Goal: Transaction & Acquisition: Purchase product/service

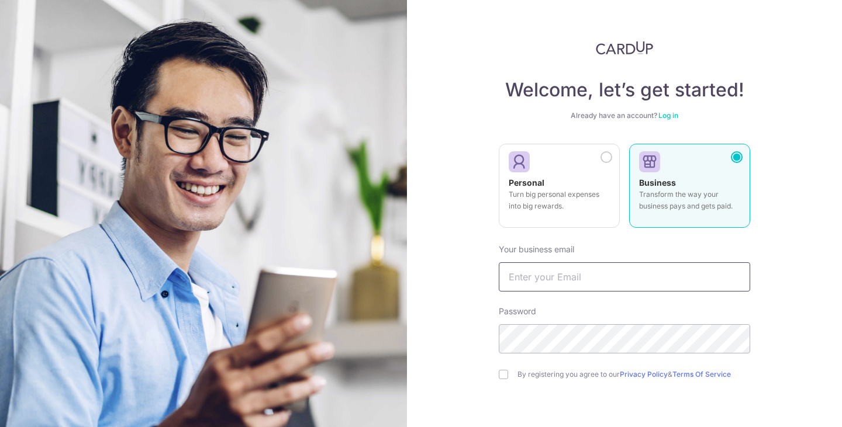
click at [563, 281] on input "text" at bounding box center [624, 277] width 251 height 29
type input "wesley.lye@gmail.com"
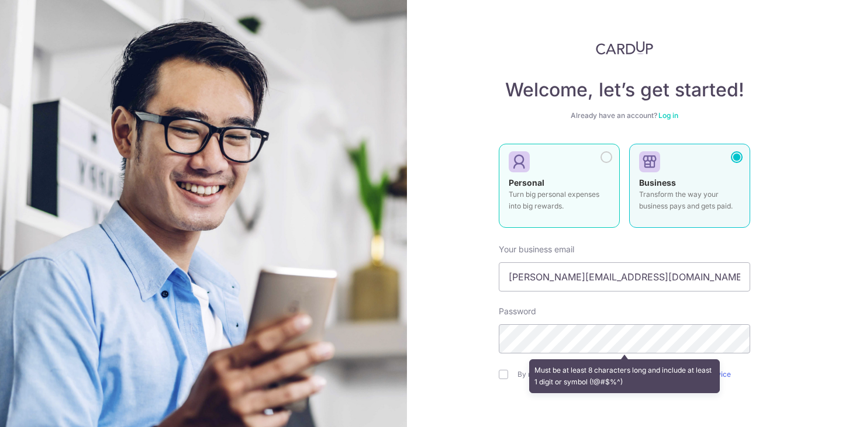
click at [545, 173] on label "Personal Turn big personal expenses into big rewards." at bounding box center [559, 186] width 121 height 84
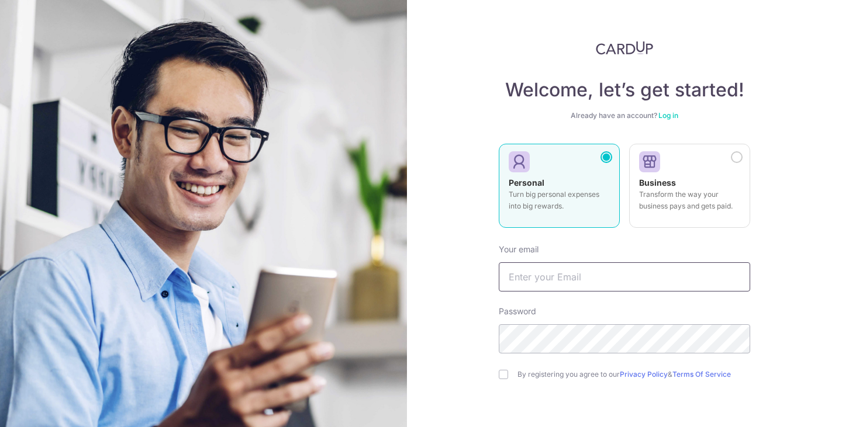
click at [595, 282] on input "text" at bounding box center [624, 277] width 251 height 29
type input "wesley.lye@gmail.com"
click at [787, 267] on div "Welcome, let’s get started! Already have an account? Log in Personal Turn big p…" at bounding box center [624, 213] width 435 height 427
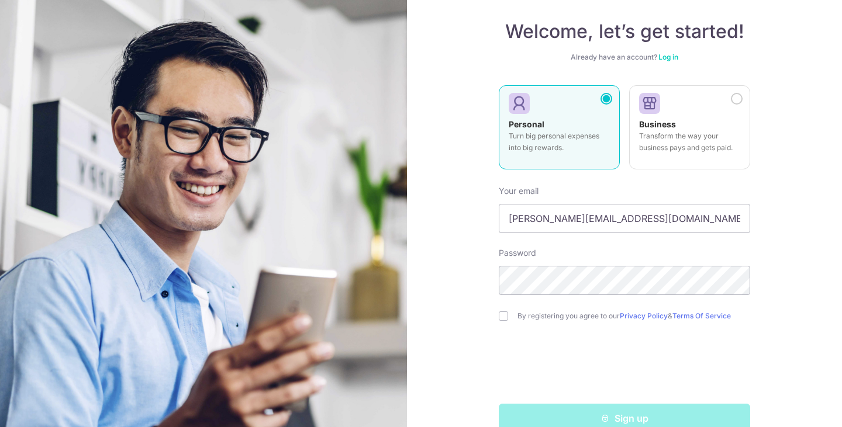
scroll to position [83, 0]
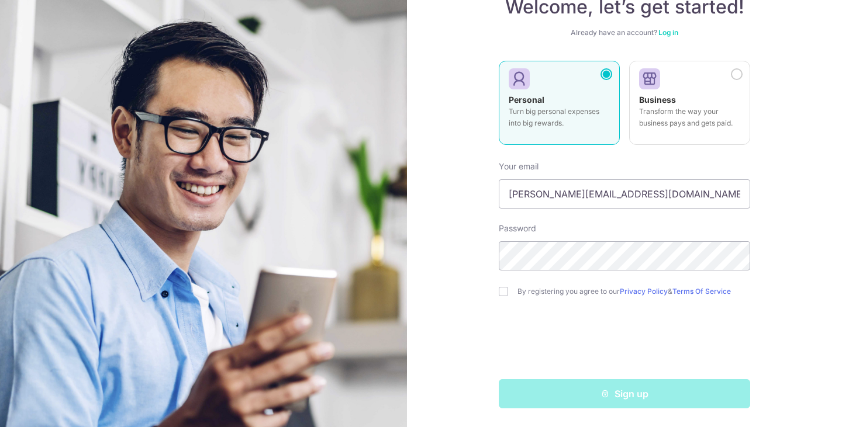
click at [509, 292] on div "By registering you agree to our Privacy Policy & Terms Of Service" at bounding box center [624, 292] width 251 height 14
click at [501, 294] on input "checkbox" at bounding box center [503, 291] width 9 height 9
checkbox input "true"
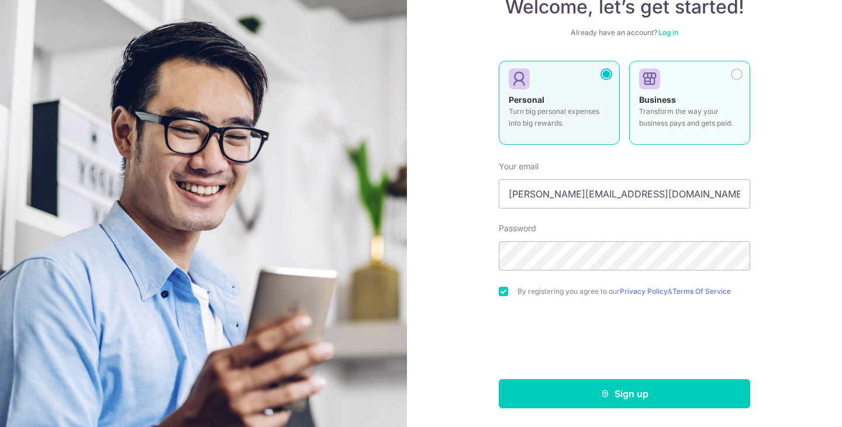
scroll to position [0, 0]
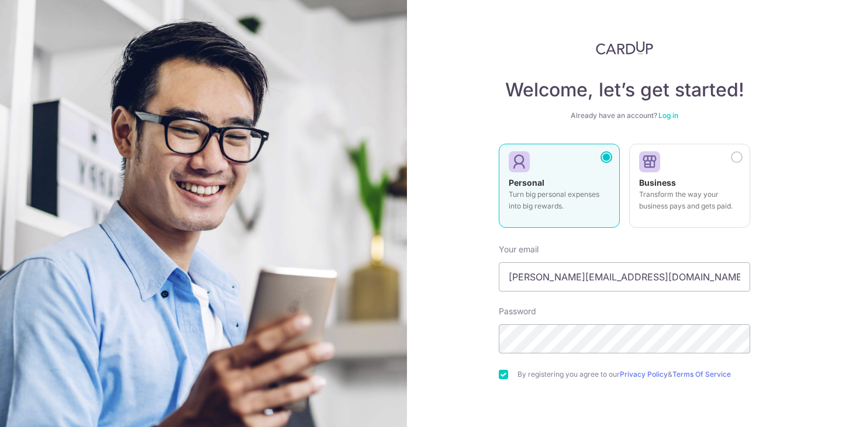
click at [671, 115] on link "Log in" at bounding box center [668, 115] width 20 height 9
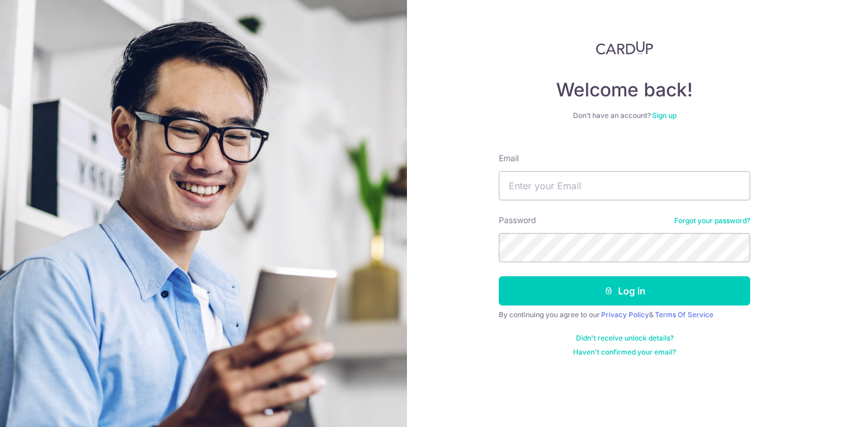
click at [673, 115] on link "Sign up" at bounding box center [664, 115] width 25 height 9
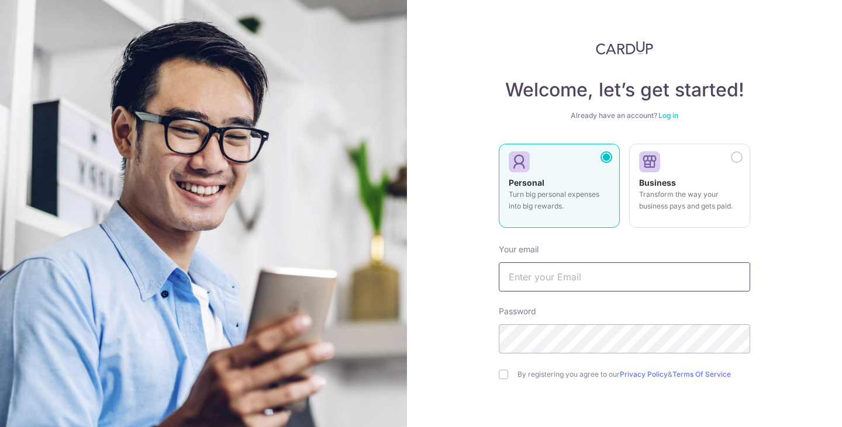
drag, startPoint x: 602, startPoint y: 287, endPoint x: 615, endPoint y: 288, distance: 12.4
click at [603, 287] on input "text" at bounding box center [624, 277] width 251 height 29
type input "[EMAIL_ADDRESS][DOMAIN_NAME]"
click at [806, 282] on div "Welcome, let’s get started! Already have an account? Log in Personal Turn big p…" at bounding box center [624, 213] width 435 height 427
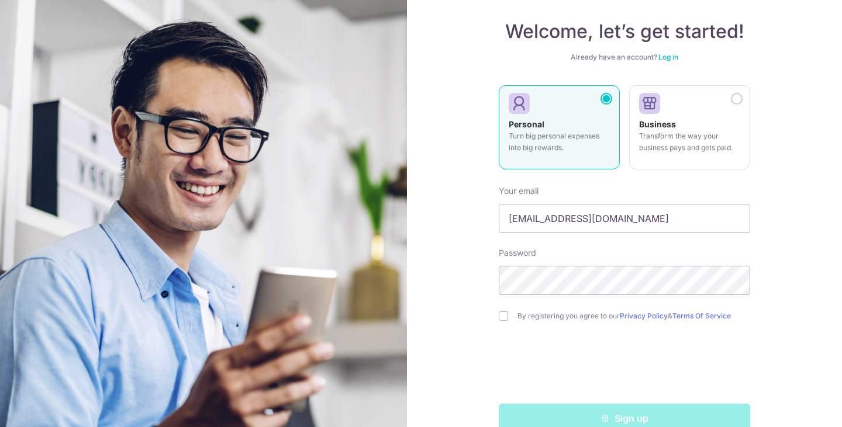
scroll to position [83, 0]
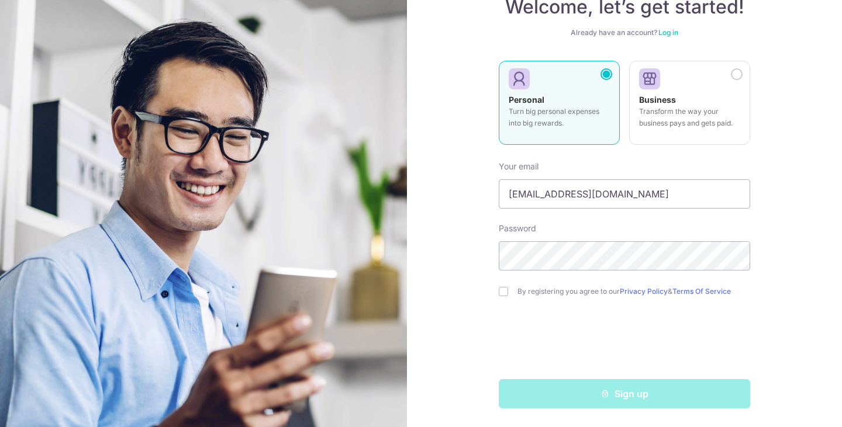
click at [499, 298] on div "By registering you agree to our Privacy Policy & Terms Of Service" at bounding box center [624, 292] width 251 height 14
click at [502, 294] on input "checkbox" at bounding box center [503, 291] width 9 height 9
checkbox input "true"
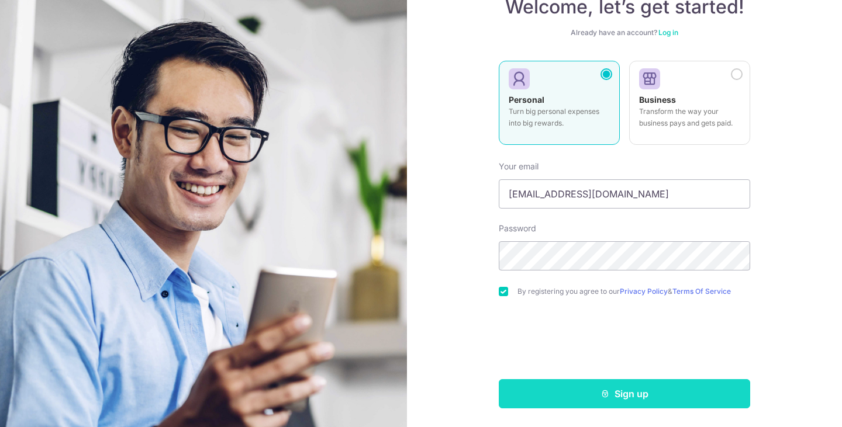
click at [653, 393] on button "Sign up" at bounding box center [624, 394] width 251 height 29
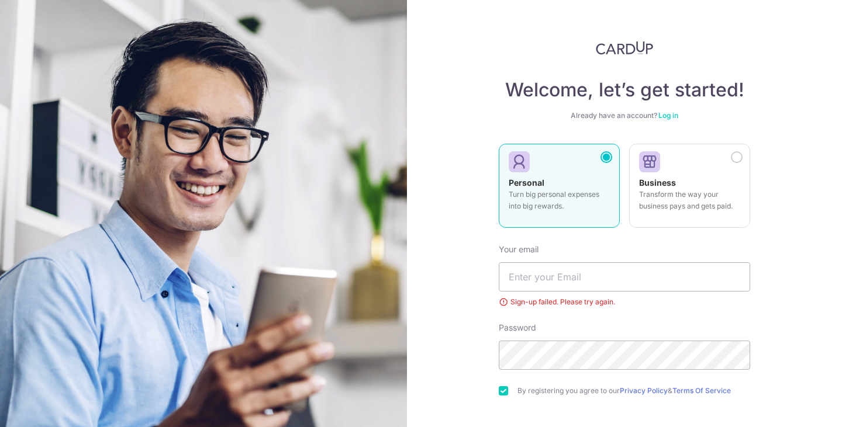
scroll to position [99, 0]
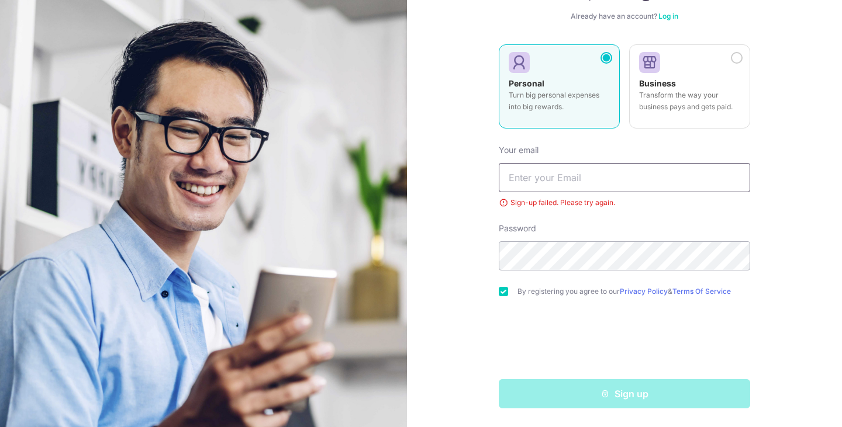
click at [604, 182] on input "text" at bounding box center [624, 177] width 251 height 29
type input "[EMAIL_ADDRESS][DOMAIN_NAME]"
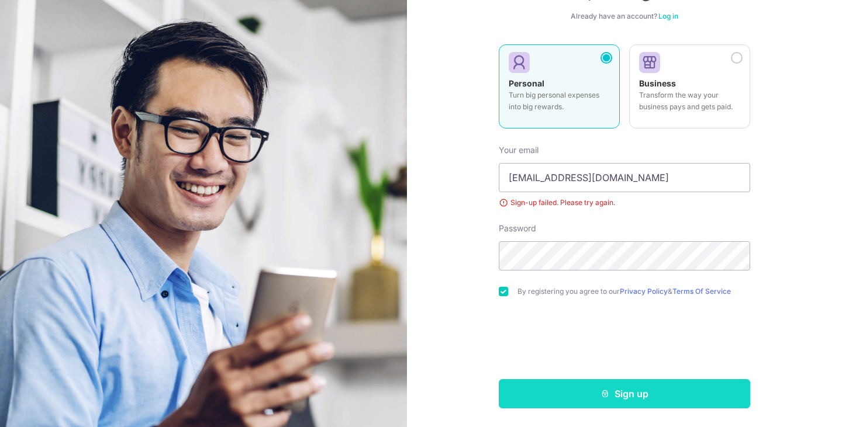
click at [707, 395] on button "Sign up" at bounding box center [624, 394] width 251 height 29
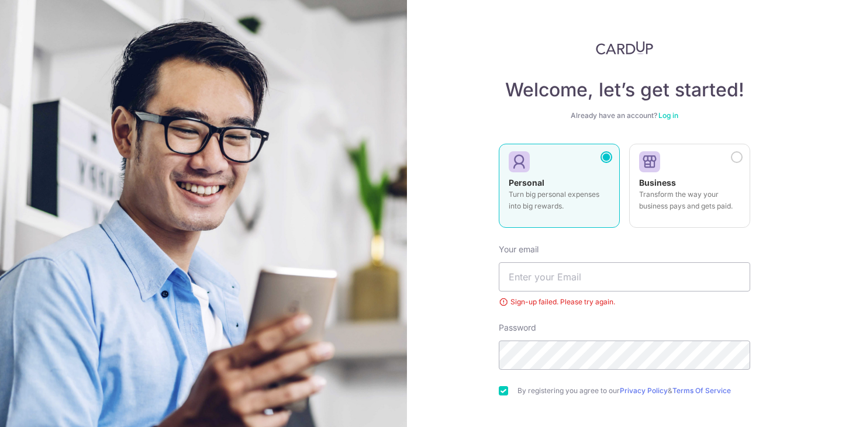
scroll to position [99, 0]
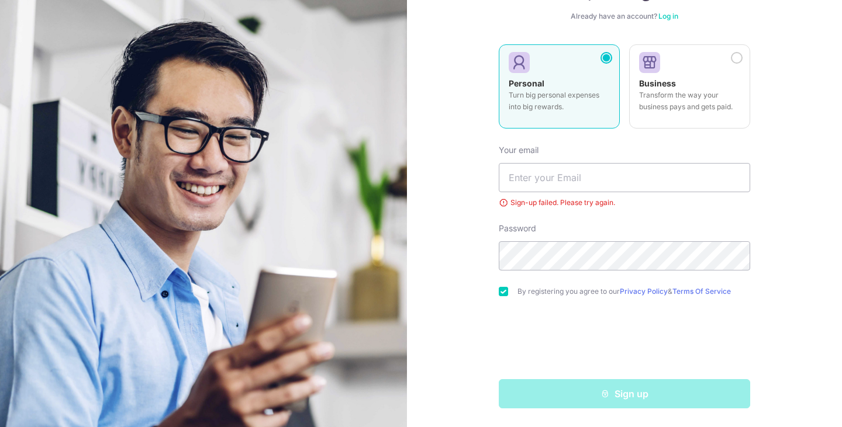
click at [763, 316] on div "Welcome, let’s get started! Already have an account? Log in Personal Turn big p…" at bounding box center [624, 213] width 435 height 427
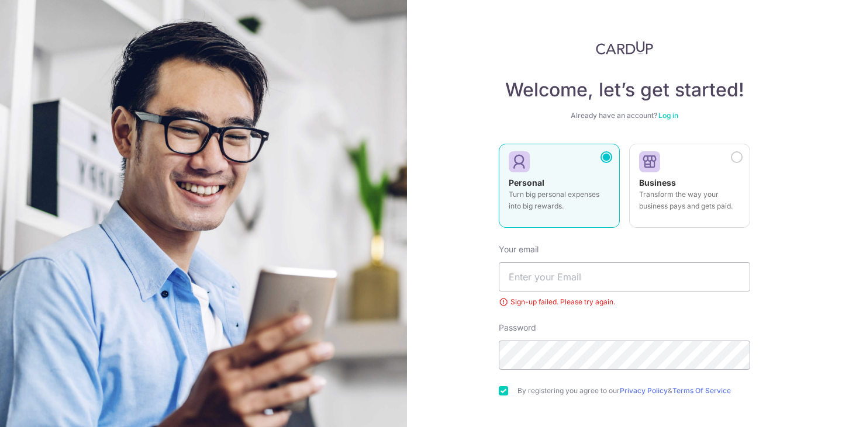
click at [667, 112] on link "Log in" at bounding box center [668, 115] width 20 height 9
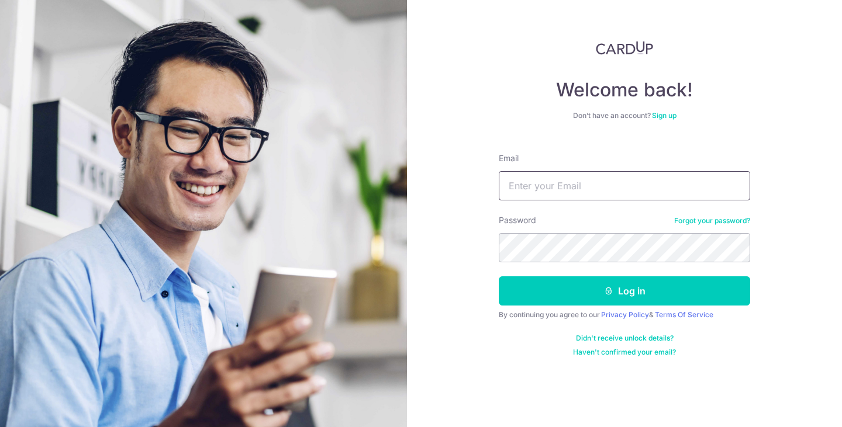
click at [627, 181] on input "Email" at bounding box center [624, 185] width 251 height 29
type input "c.huizhong@gmail.com"
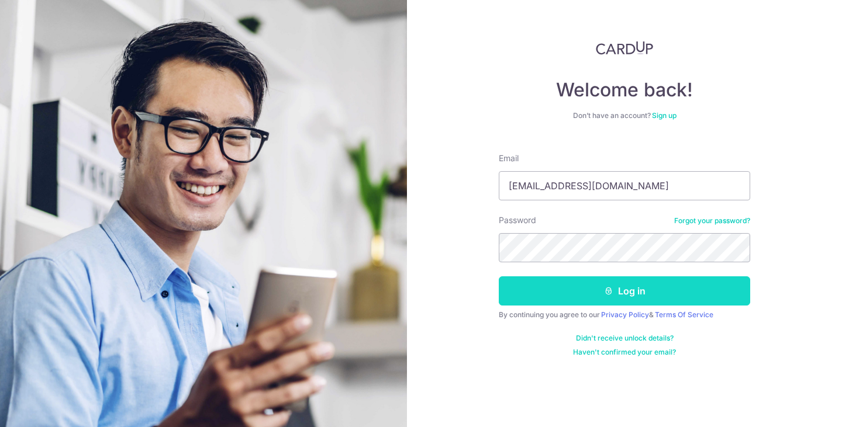
click at [661, 289] on button "Log in" at bounding box center [624, 291] width 251 height 29
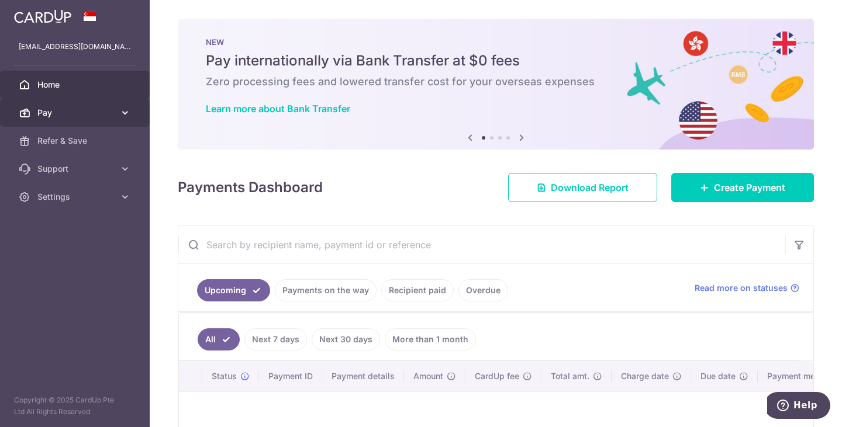
click at [61, 110] on span "Pay" at bounding box center [75, 113] width 77 height 12
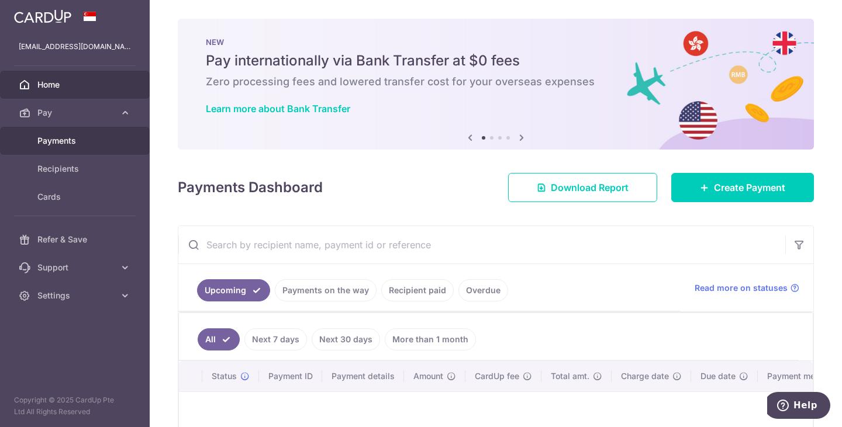
click at [66, 141] on span "Payments" at bounding box center [75, 141] width 77 height 12
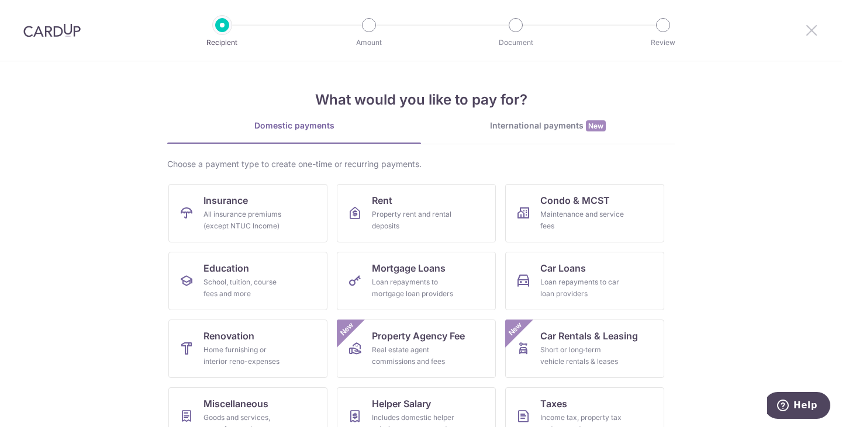
click at [818, 27] on icon at bounding box center [812, 30] width 14 height 15
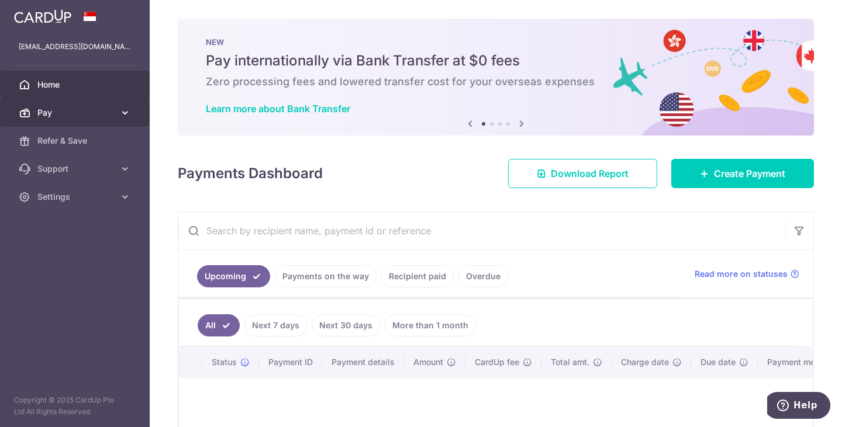
click at [61, 112] on span "Pay" at bounding box center [75, 113] width 77 height 12
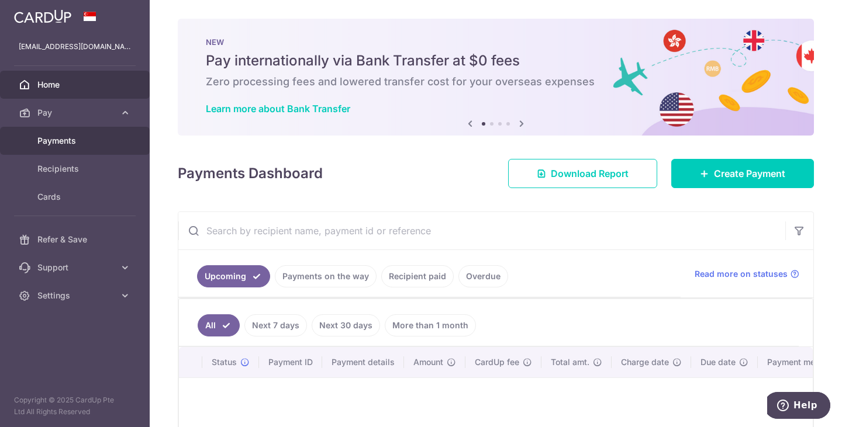
click at [58, 142] on span "Payments" at bounding box center [75, 141] width 77 height 12
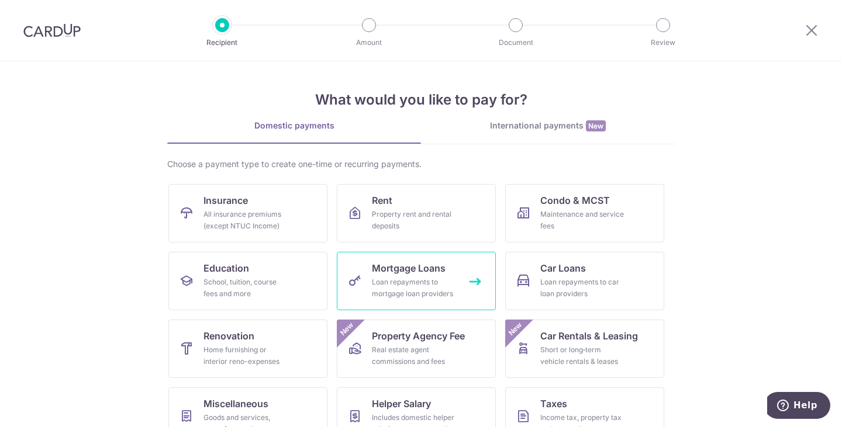
scroll to position [96, 0]
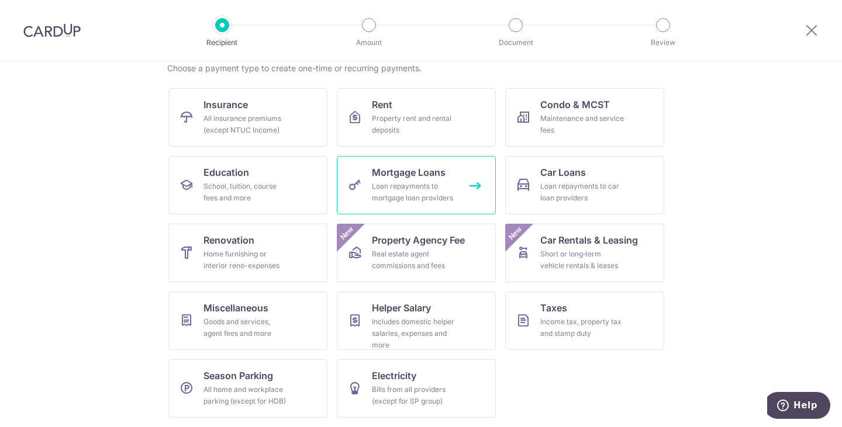
click at [425, 192] on div "Loan repayments to mortgage loan providers" at bounding box center [414, 192] width 84 height 23
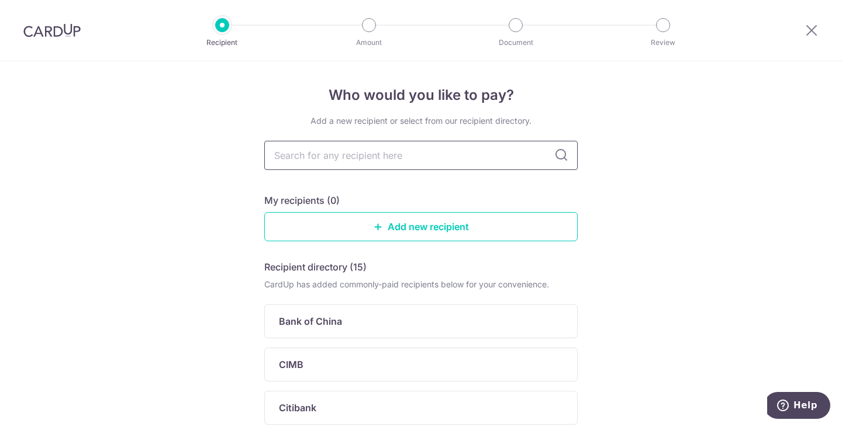
click at [463, 157] on input "text" at bounding box center [420, 155] width 313 height 29
click at [460, 224] on link "Add new recipient" at bounding box center [420, 226] width 313 height 29
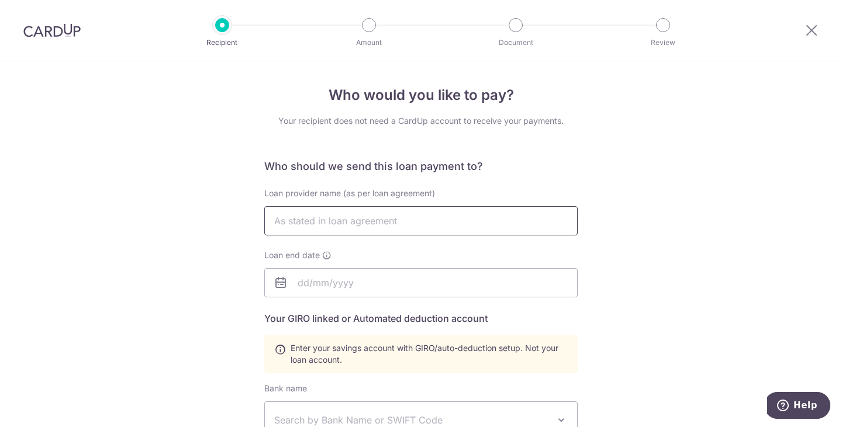
click at [454, 228] on input "text" at bounding box center [420, 220] width 313 height 29
click at [758, 168] on div "Who would you like to pay? Your recipient does not need a CardUp account to rec…" at bounding box center [421, 407] width 842 height 692
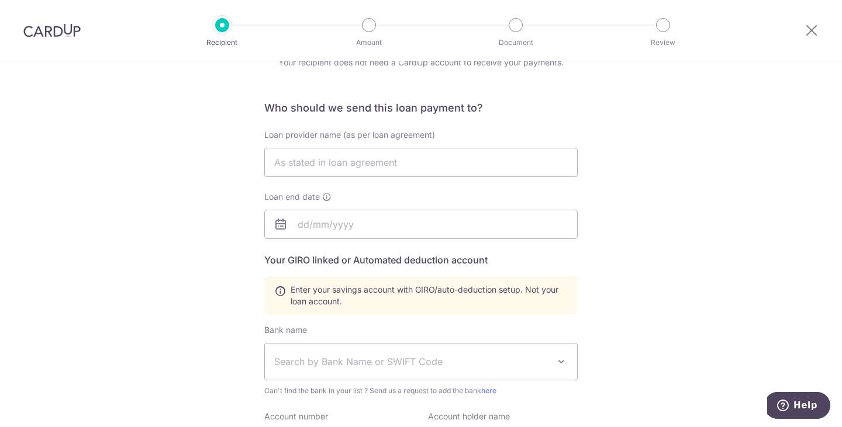
scroll to position [117, 0]
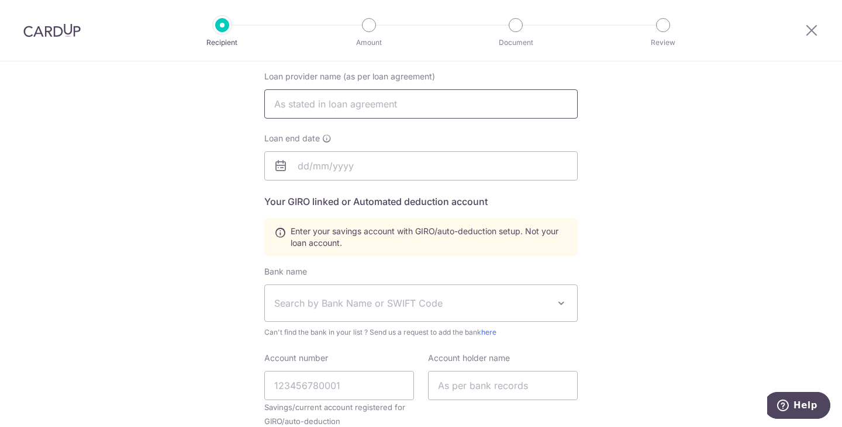
click at [440, 108] on input "text" at bounding box center [420, 103] width 313 height 29
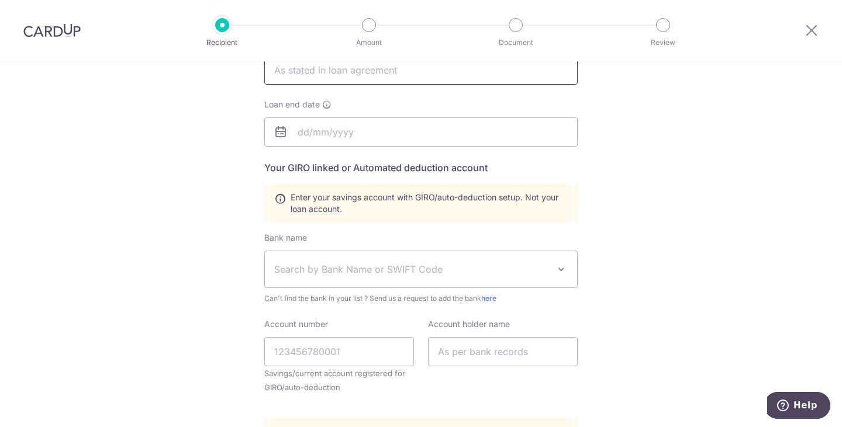
scroll to position [92, 0]
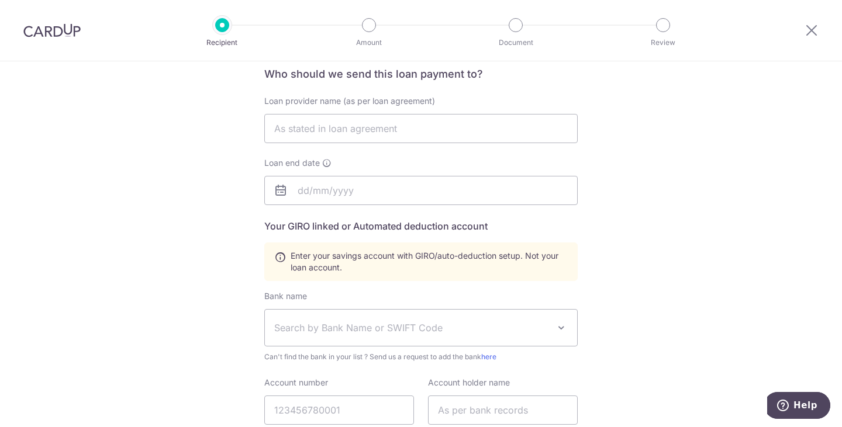
click at [727, 293] on div "Who would you like to pay? Your recipient does not need a CardUp account to rec…" at bounding box center [421, 315] width 842 height 692
click at [441, 133] on input "text" at bounding box center [420, 128] width 313 height 29
click at [438, 136] on input "text" at bounding box center [420, 128] width 313 height 29
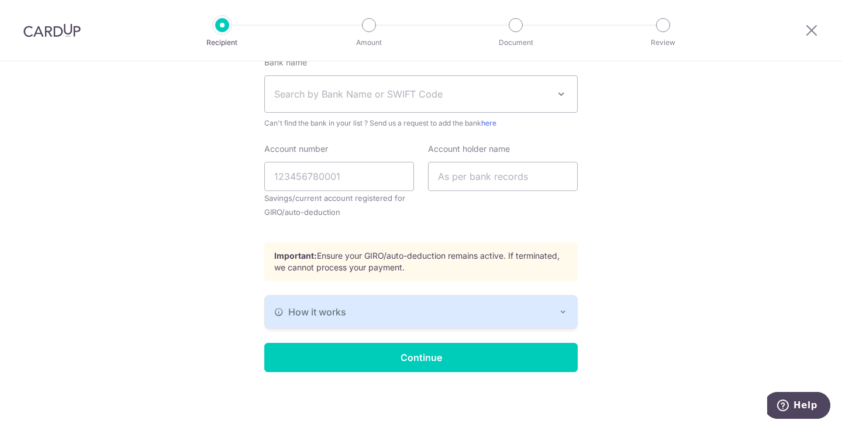
click at [432, 320] on button "How it works" at bounding box center [421, 312] width 312 height 33
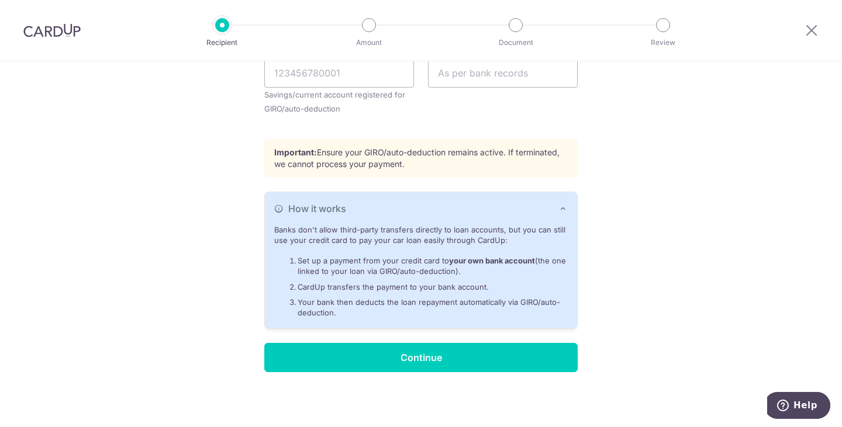
scroll to position [137, 0]
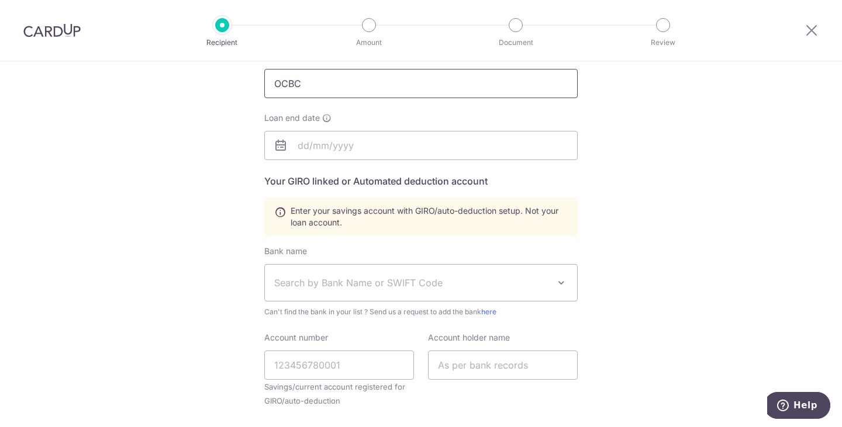
click at [401, 89] on input "OCBC" at bounding box center [420, 83] width 313 height 29
type input "OCBC Bank"
click at [423, 148] on input "text" at bounding box center [420, 145] width 313 height 29
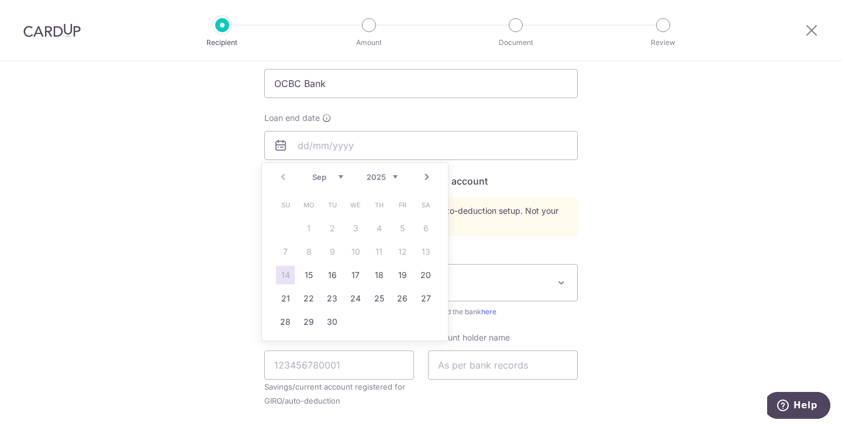
click at [670, 249] on div "Who would you like to pay? Your recipient does not need a CardUp account to rec…" at bounding box center [421, 322] width 842 height 796
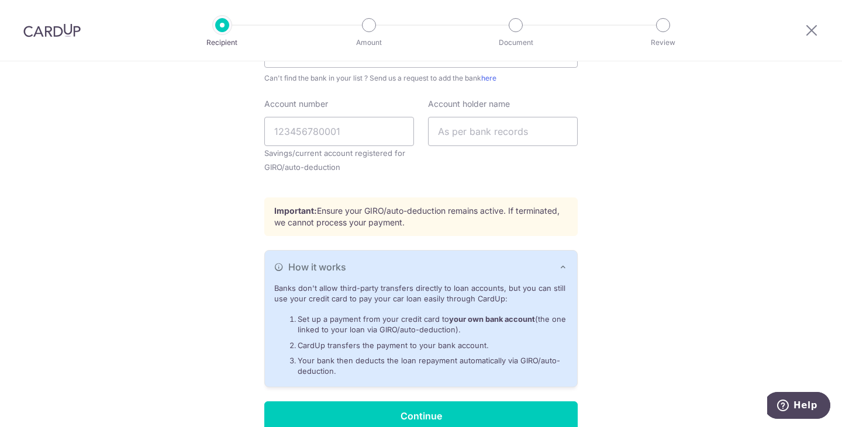
scroll to position [430, 0]
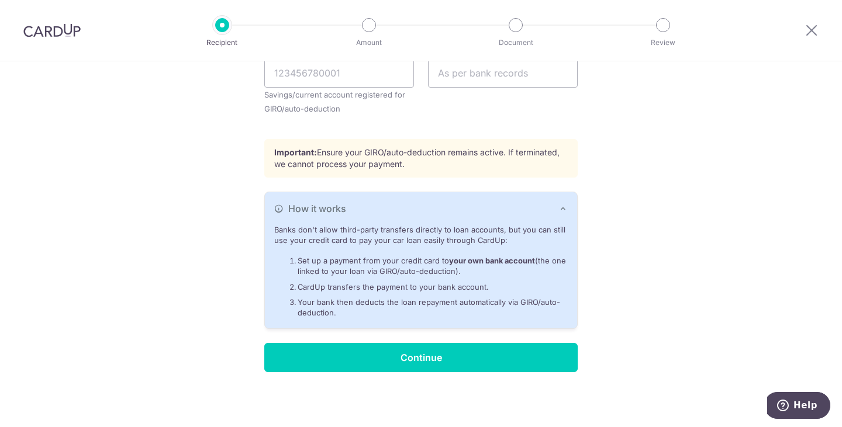
click at [623, 250] on div "Who would you like to pay? Your recipient does not need a CardUp account to rec…" at bounding box center [421, 30] width 842 height 796
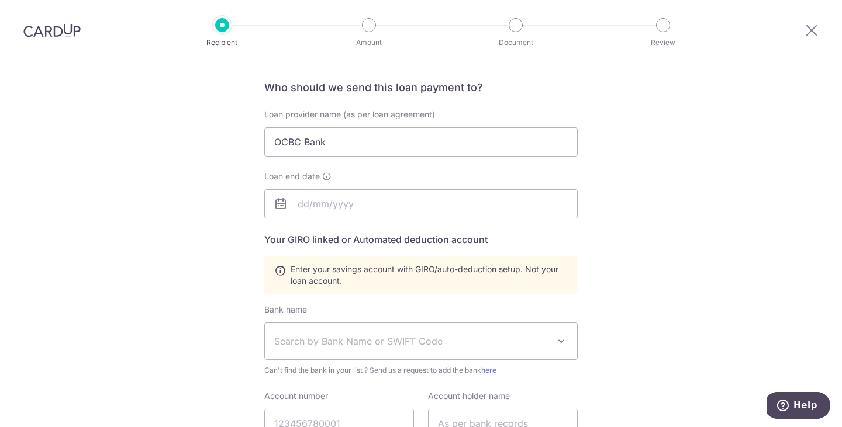
scroll to position [0, 0]
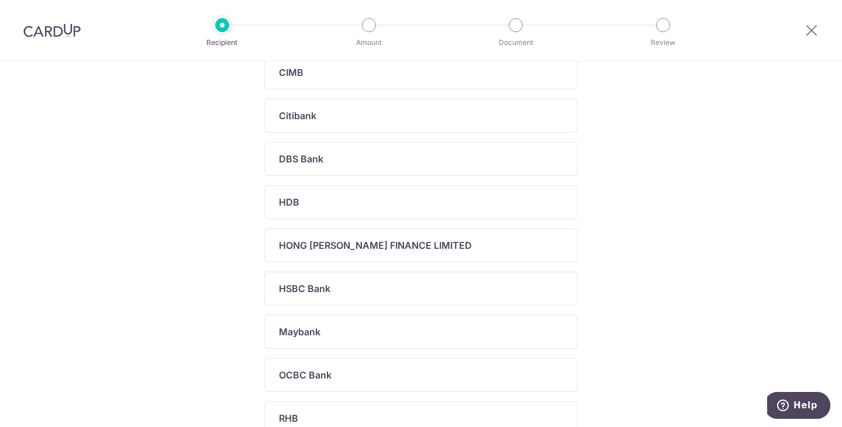
scroll to position [351, 0]
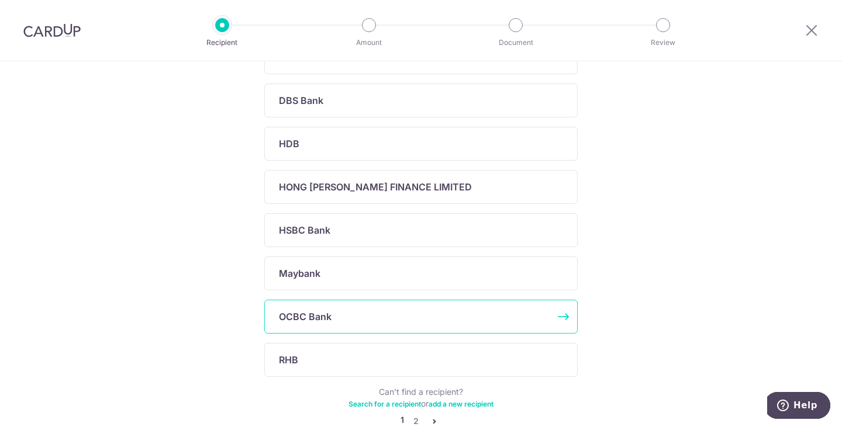
click at [334, 317] on div "OCBC Bank" at bounding box center [414, 317] width 270 height 14
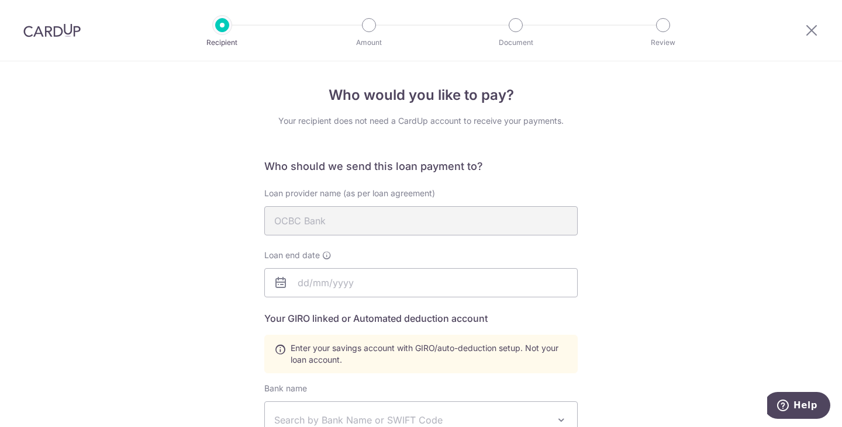
click at [694, 202] on div "Who would you like to pay? Your recipient does not need a CardUp account to rec…" at bounding box center [421, 407] width 842 height 692
click at [756, 67] on div "Who would you like to pay? Your recipient does not need a CardUp account to rec…" at bounding box center [421, 407] width 842 height 692
